Goal: Task Accomplishment & Management: Complete application form

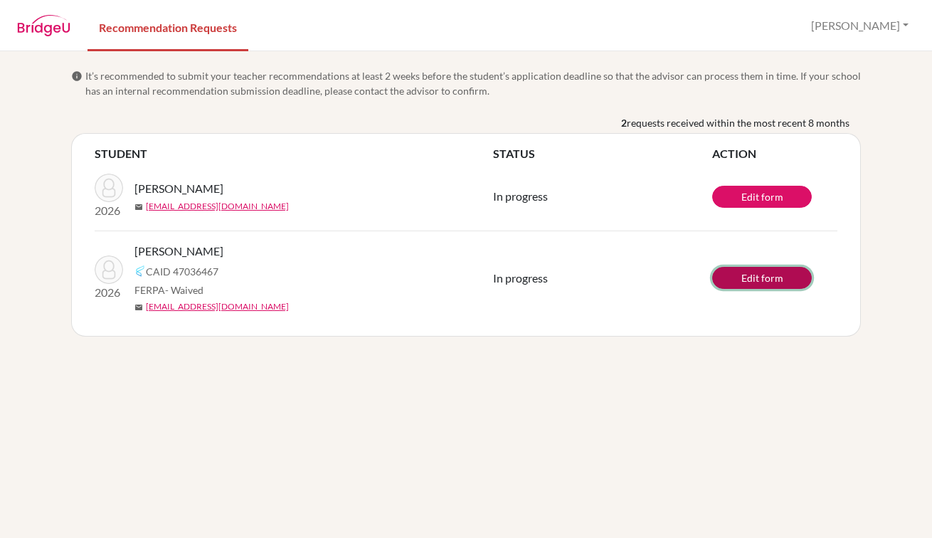
click at [742, 275] on link "Edit form" at bounding box center [762, 278] width 100 height 22
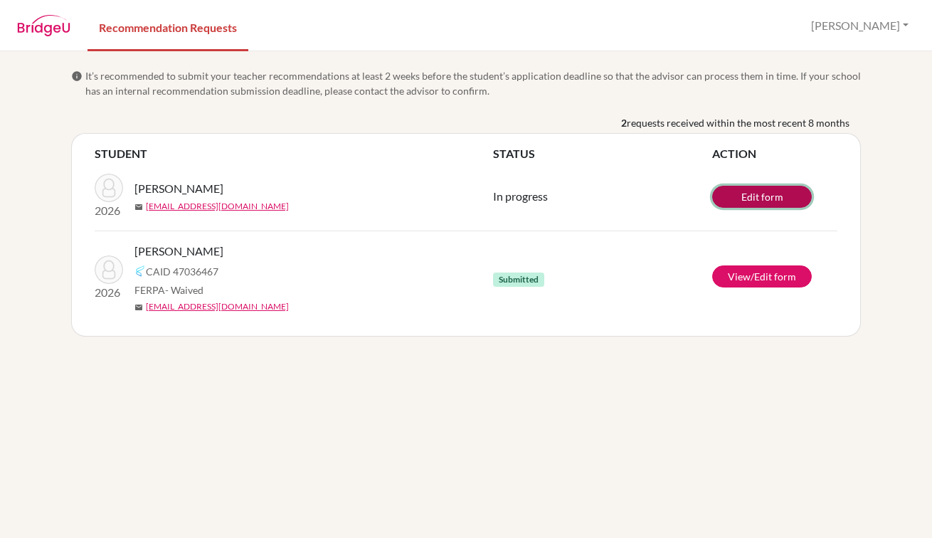
click at [801, 196] on link "Edit form" at bounding box center [762, 197] width 100 height 22
